Goal: Task Accomplishment & Management: Manage account settings

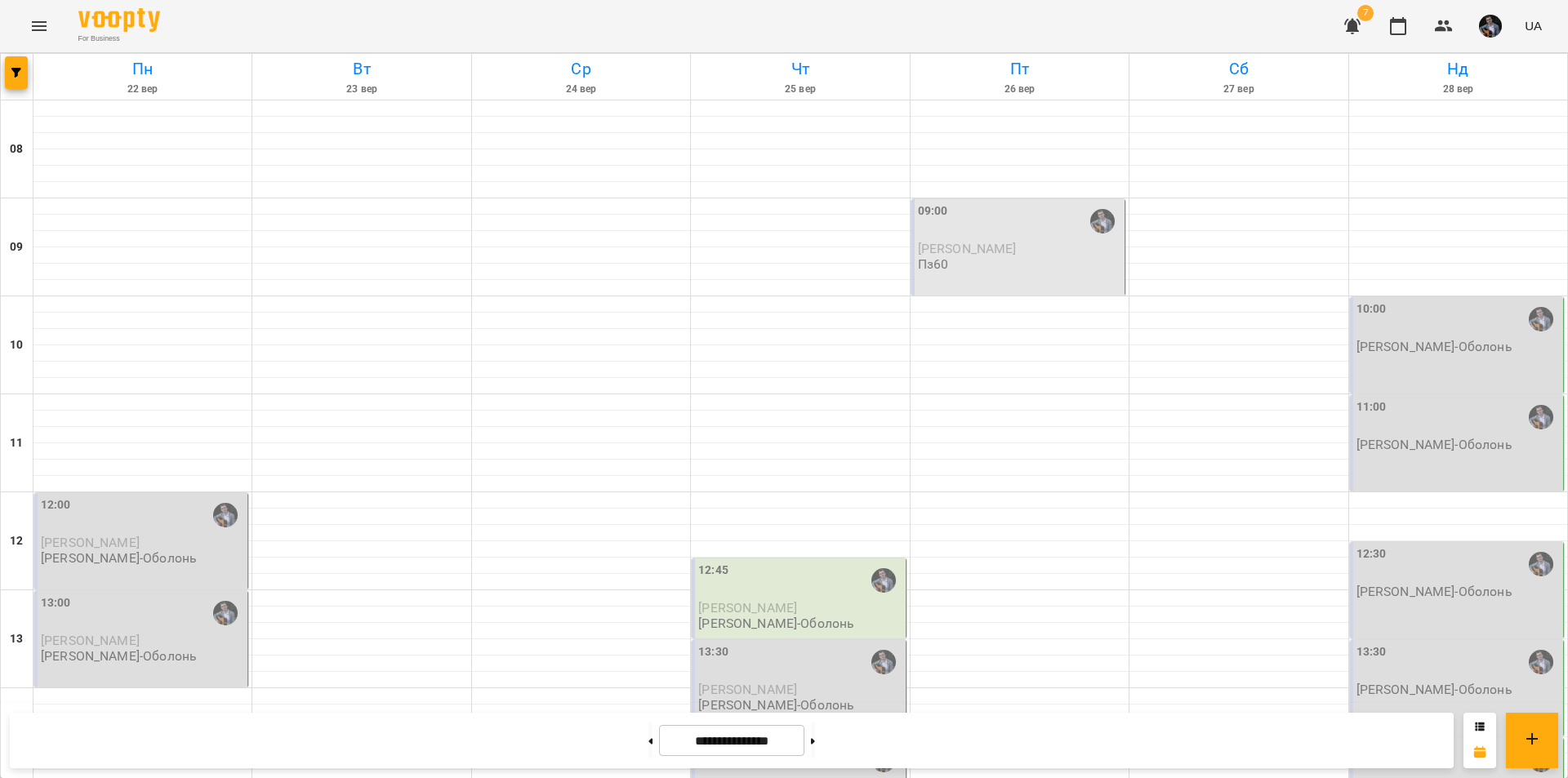
scroll to position [531, 0]
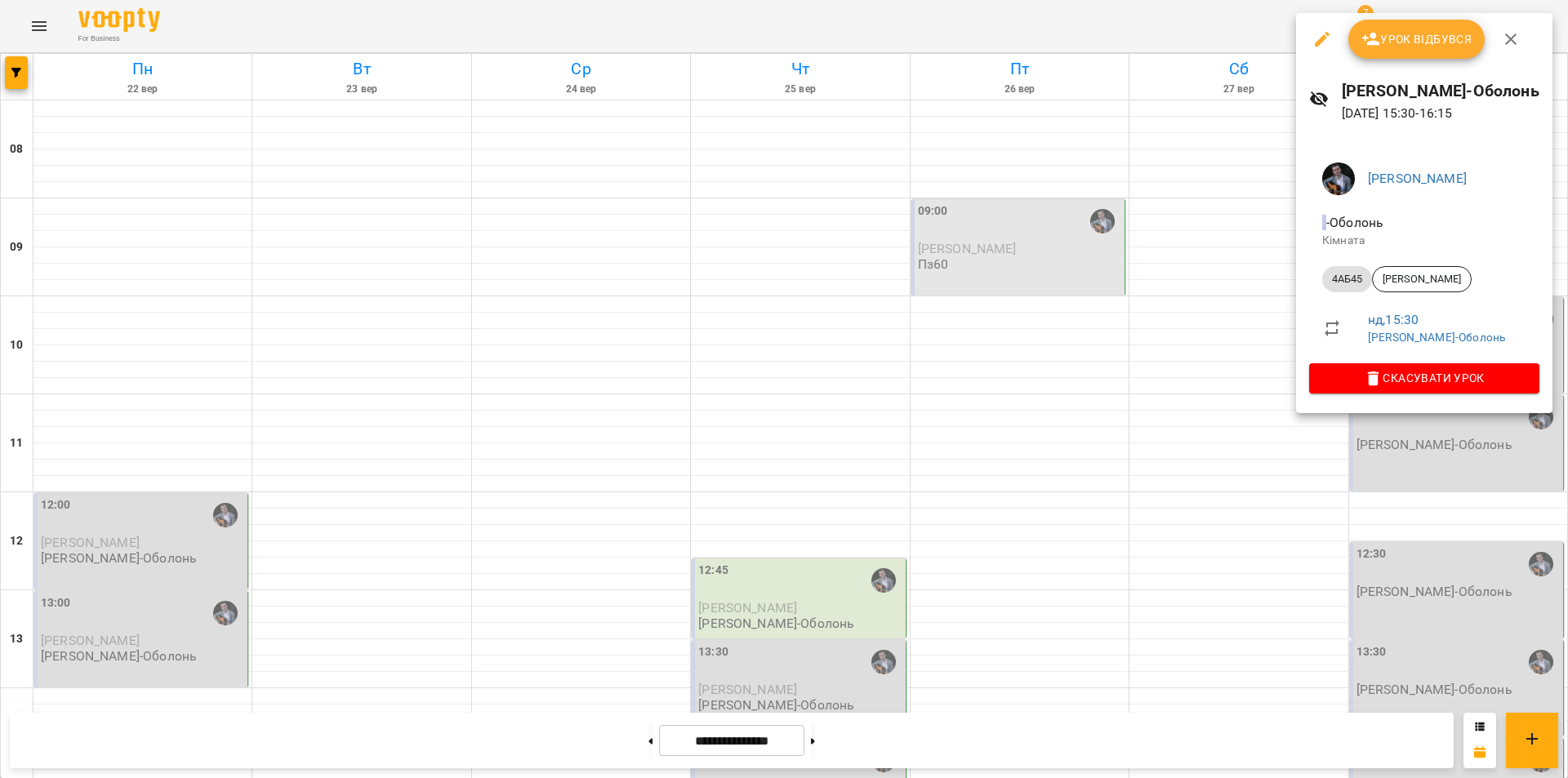
click at [1282, 477] on div at bounding box center [784, 389] width 1568 height 778
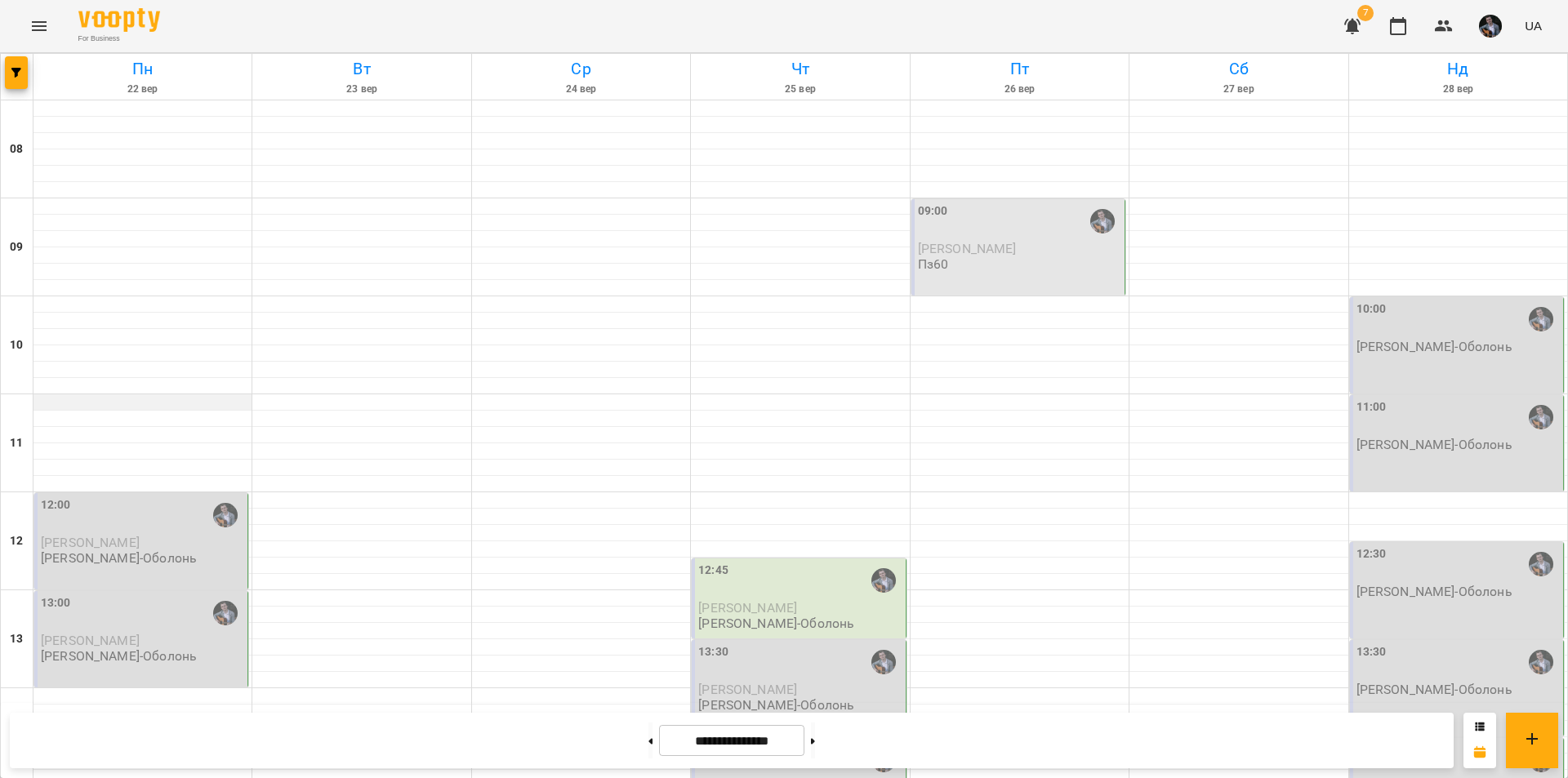
scroll to position [318, 0]
click at [209, 591] on div "13:00 [PERSON_NAME] [PERSON_NAME]-Оболонь" at bounding box center [141, 638] width 214 height 96
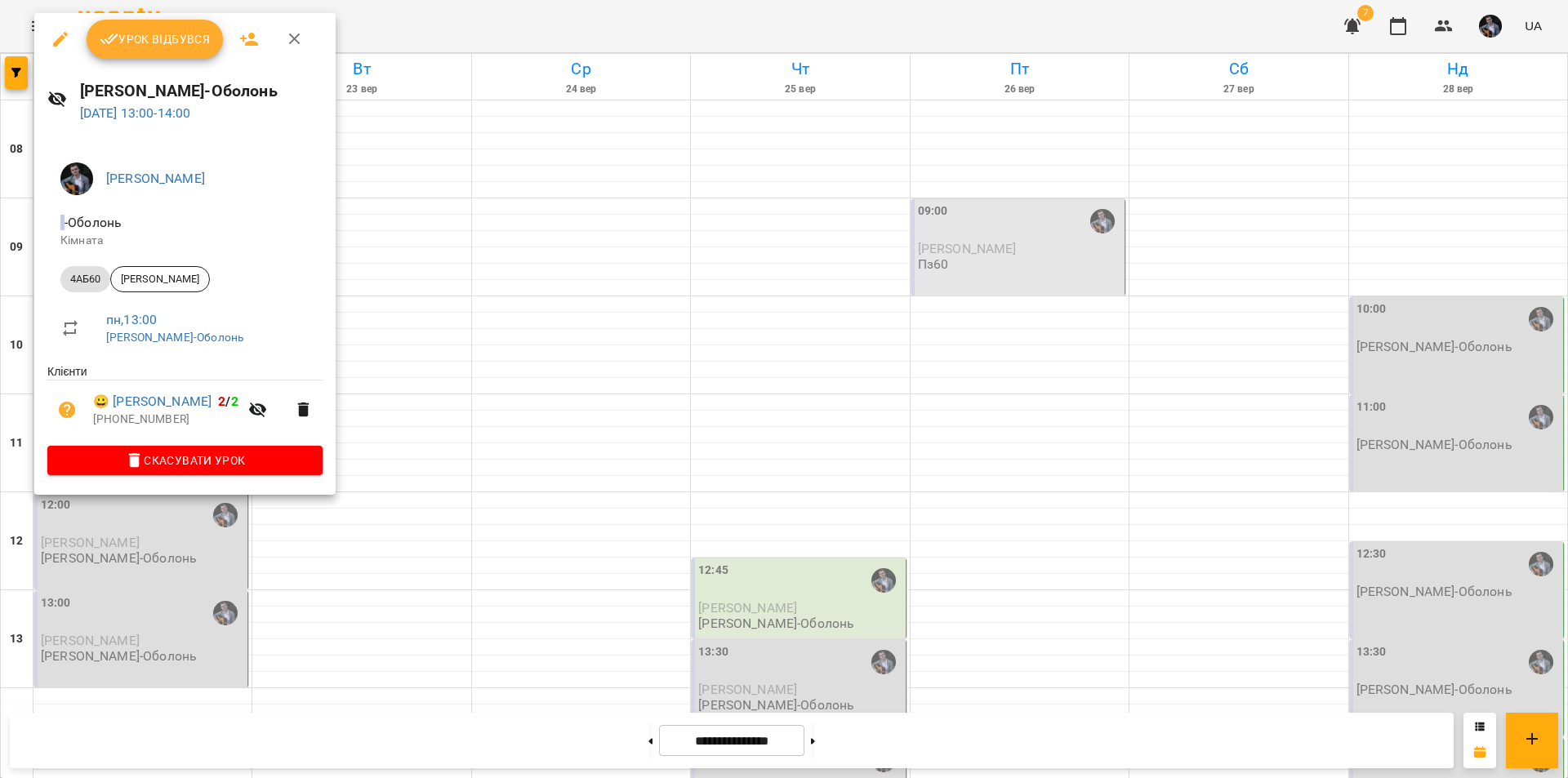
click at [375, 374] on div at bounding box center [784, 389] width 1568 height 778
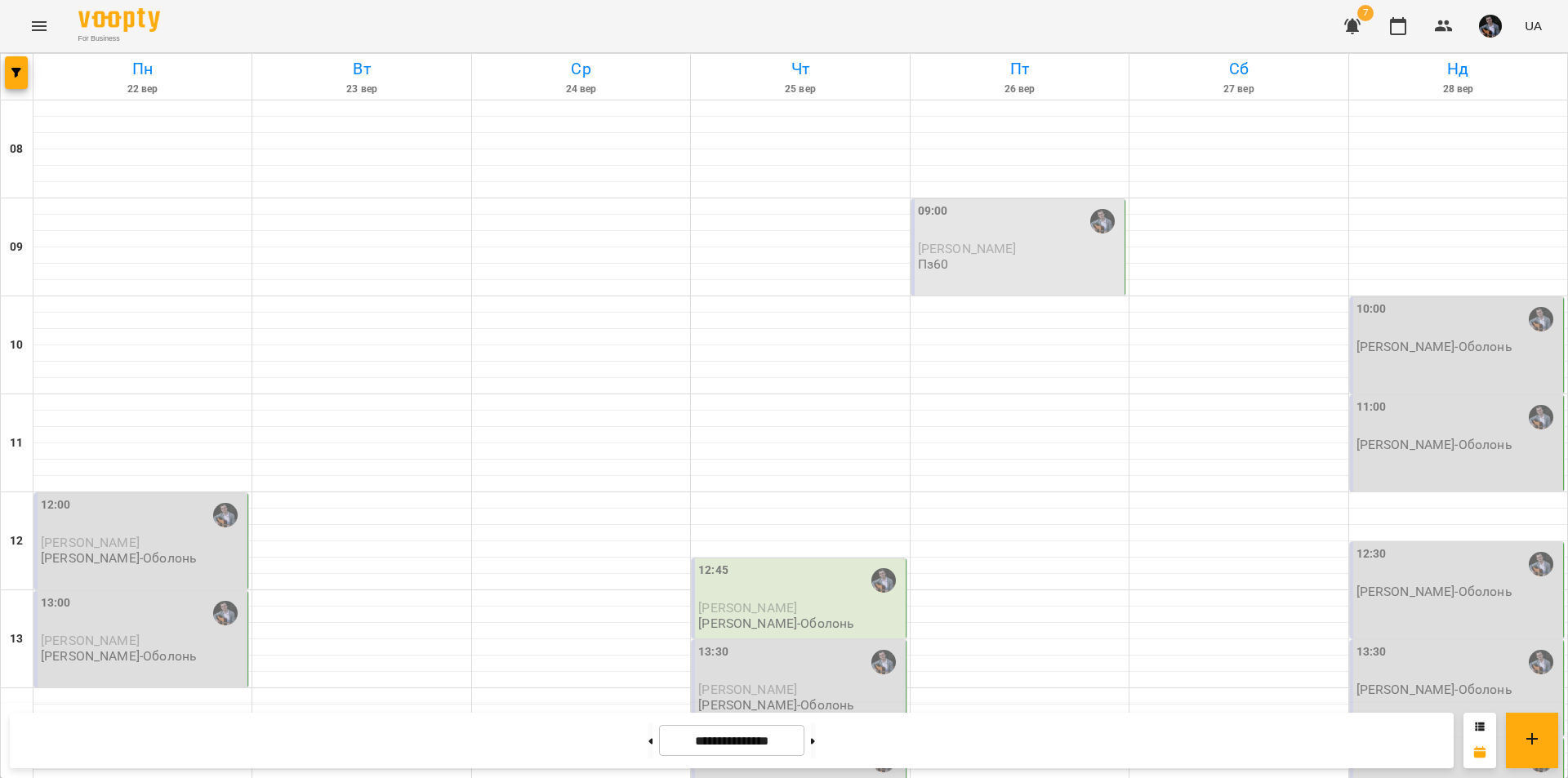
click at [214, 591] on div "13:00 [PERSON_NAME] [PERSON_NAME]-Оболонь" at bounding box center [141, 638] width 214 height 96
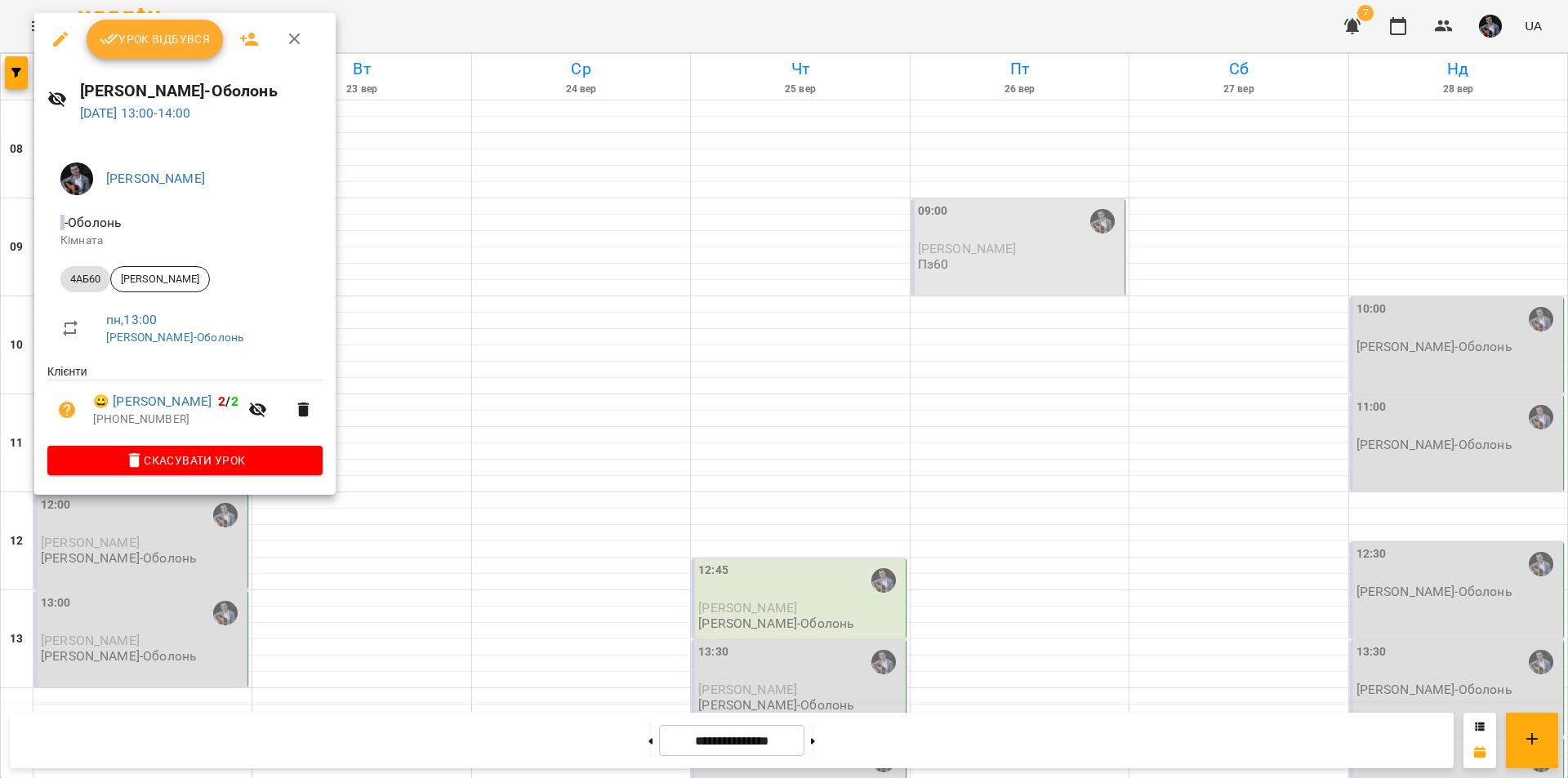
click at [431, 401] on div at bounding box center [784, 389] width 1568 height 778
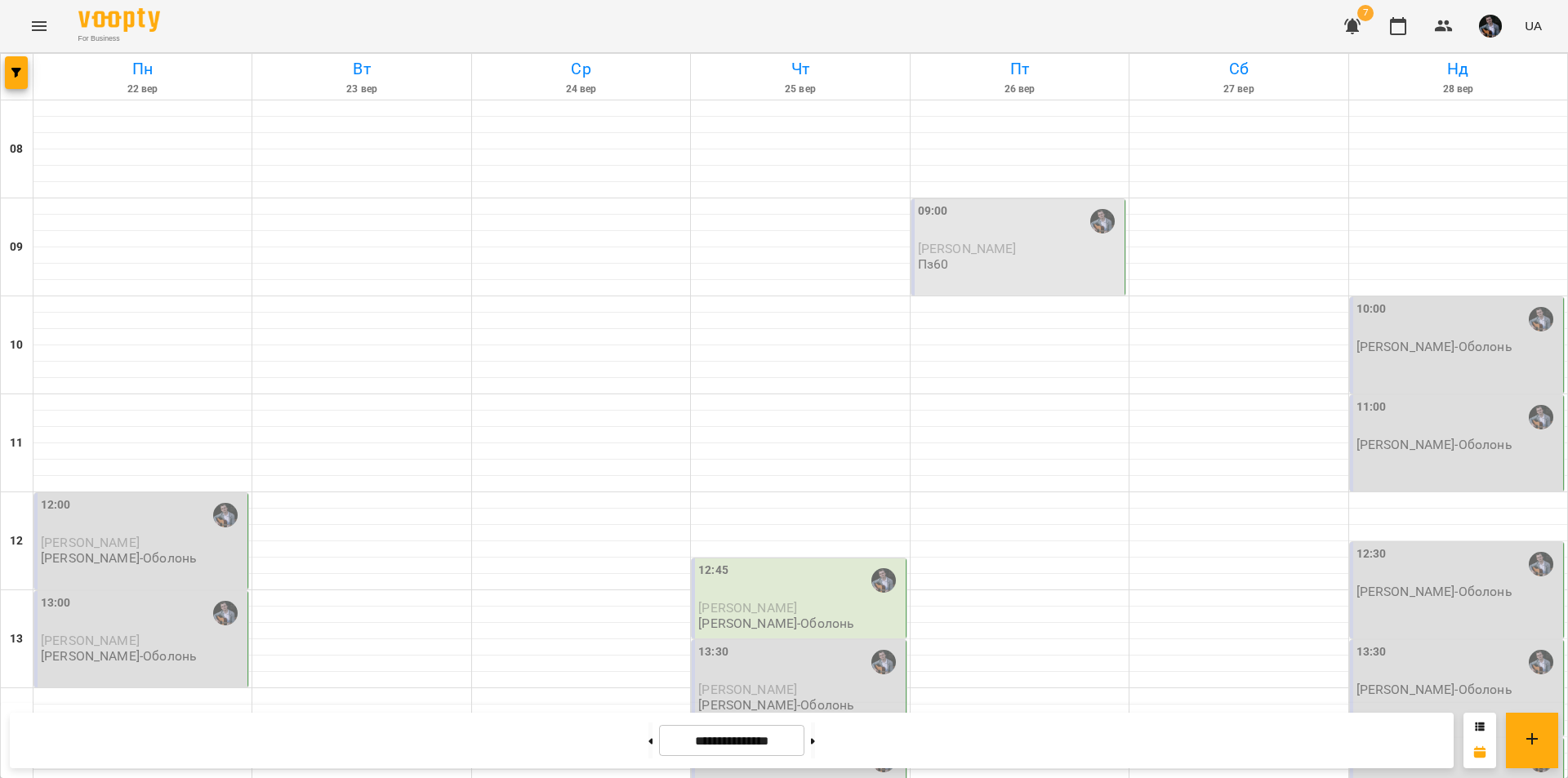
scroll to position [0, 0]
click at [648, 738] on button at bounding box center [650, 740] width 4 height 36
type input "**********"
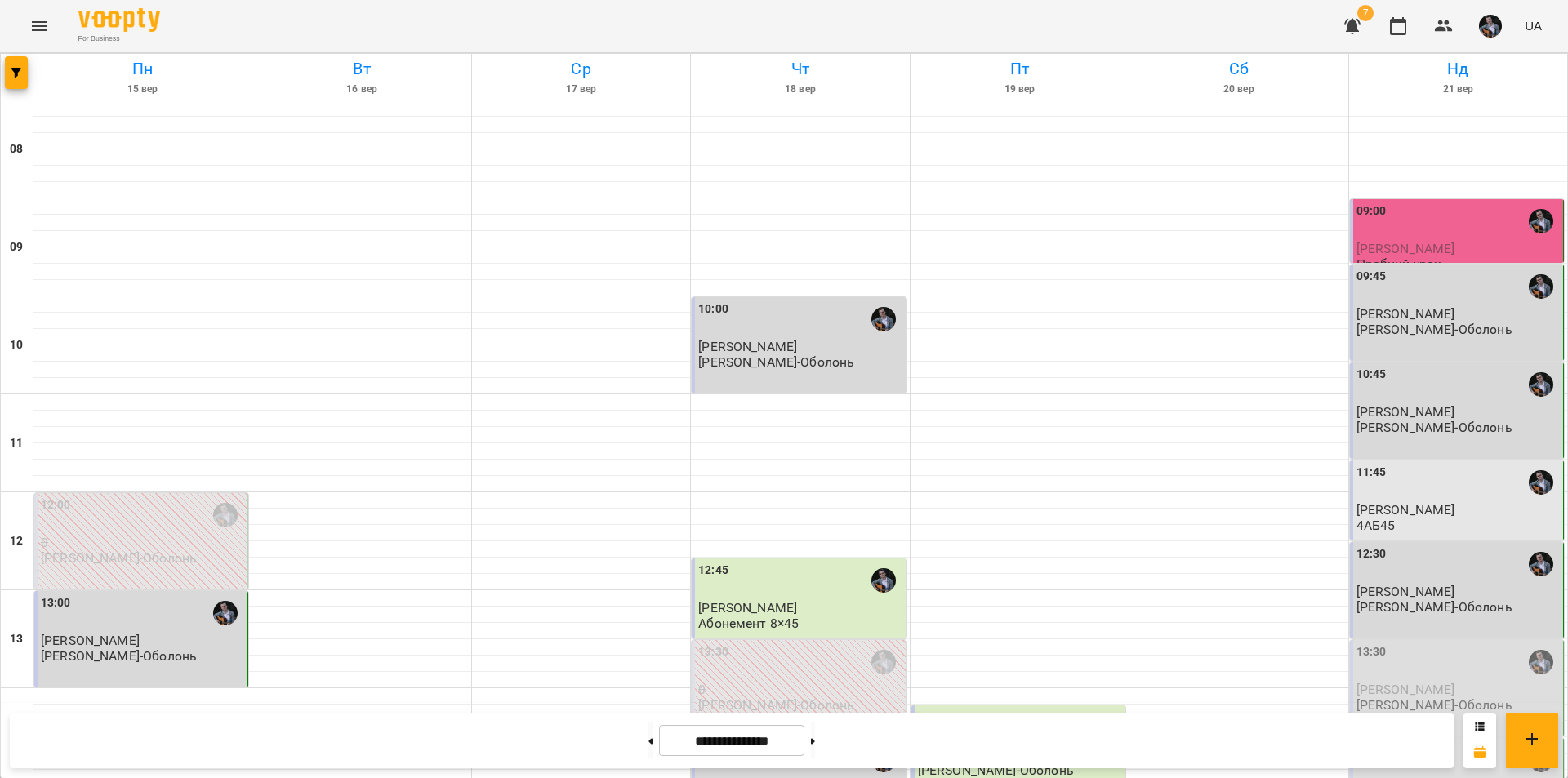
scroll to position [246, 0]
click at [1456, 643] on div "13:30" at bounding box center [1458, 662] width 203 height 37
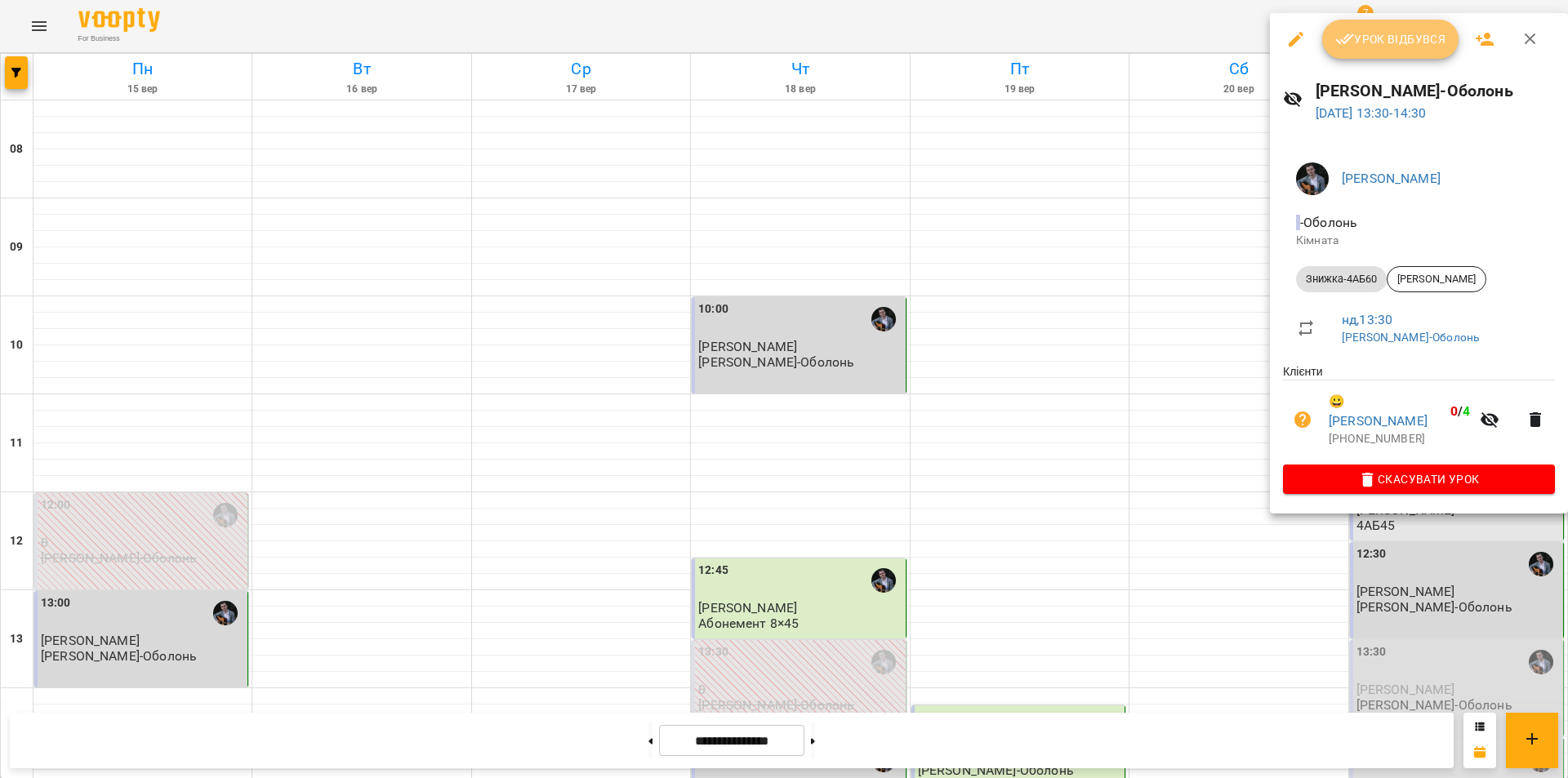
click at [1391, 44] on span "Урок відбувся" at bounding box center [1391, 38] width 111 height 20
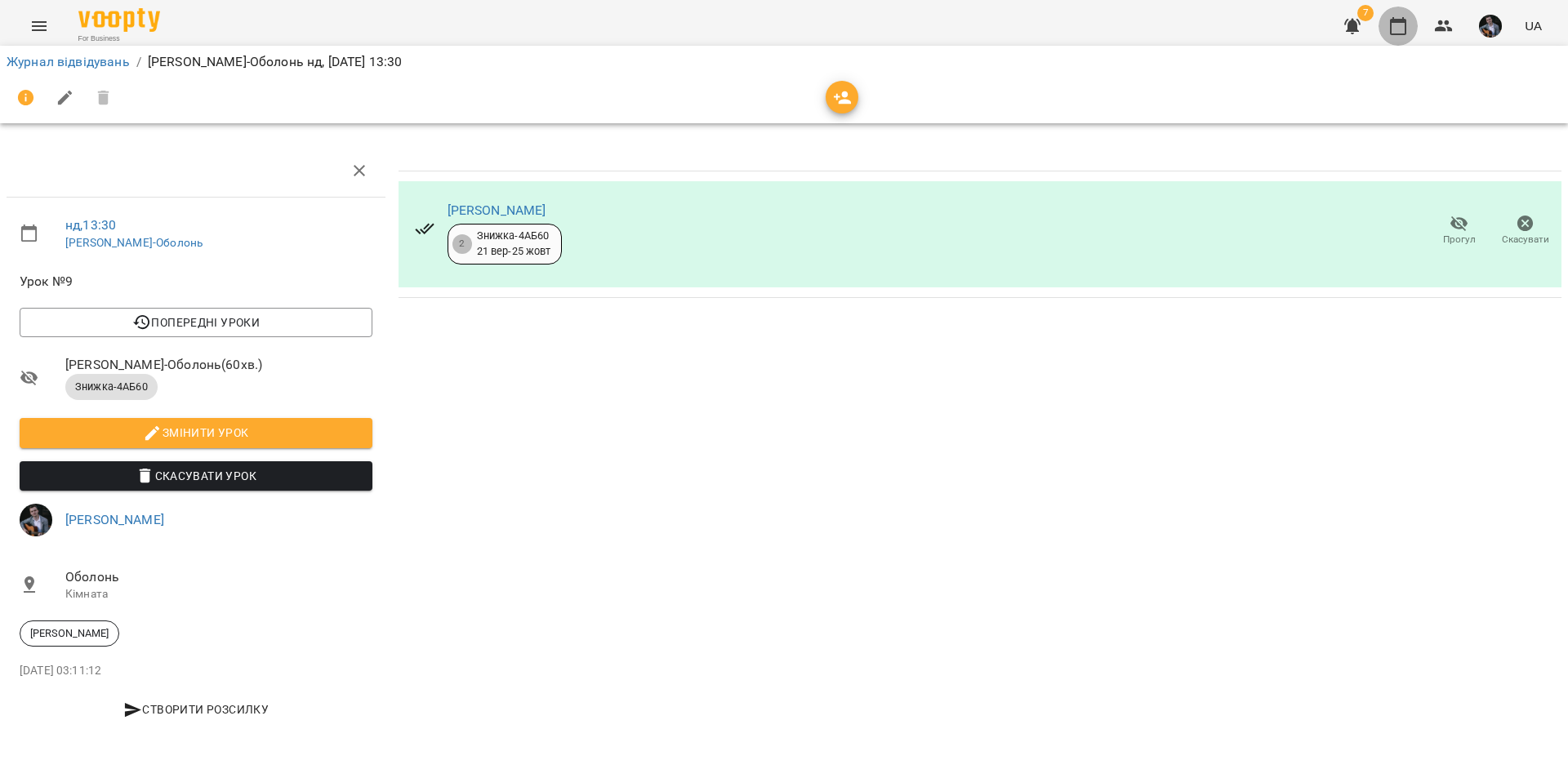
click at [1396, 32] on icon "button" at bounding box center [1397, 26] width 20 height 20
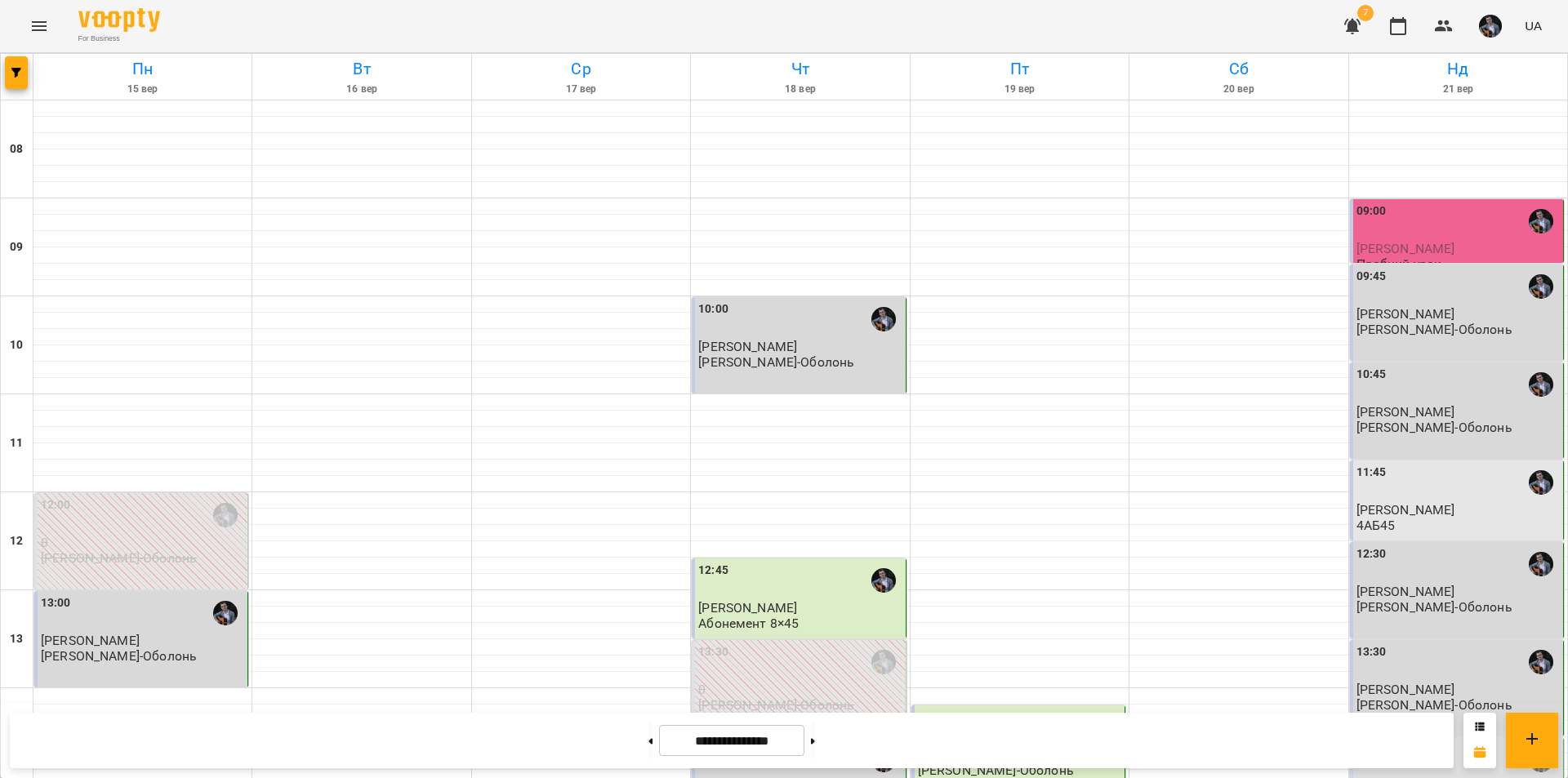
scroll to position [669, 0]
